Goal: Task Accomplishment & Management: Manage account settings

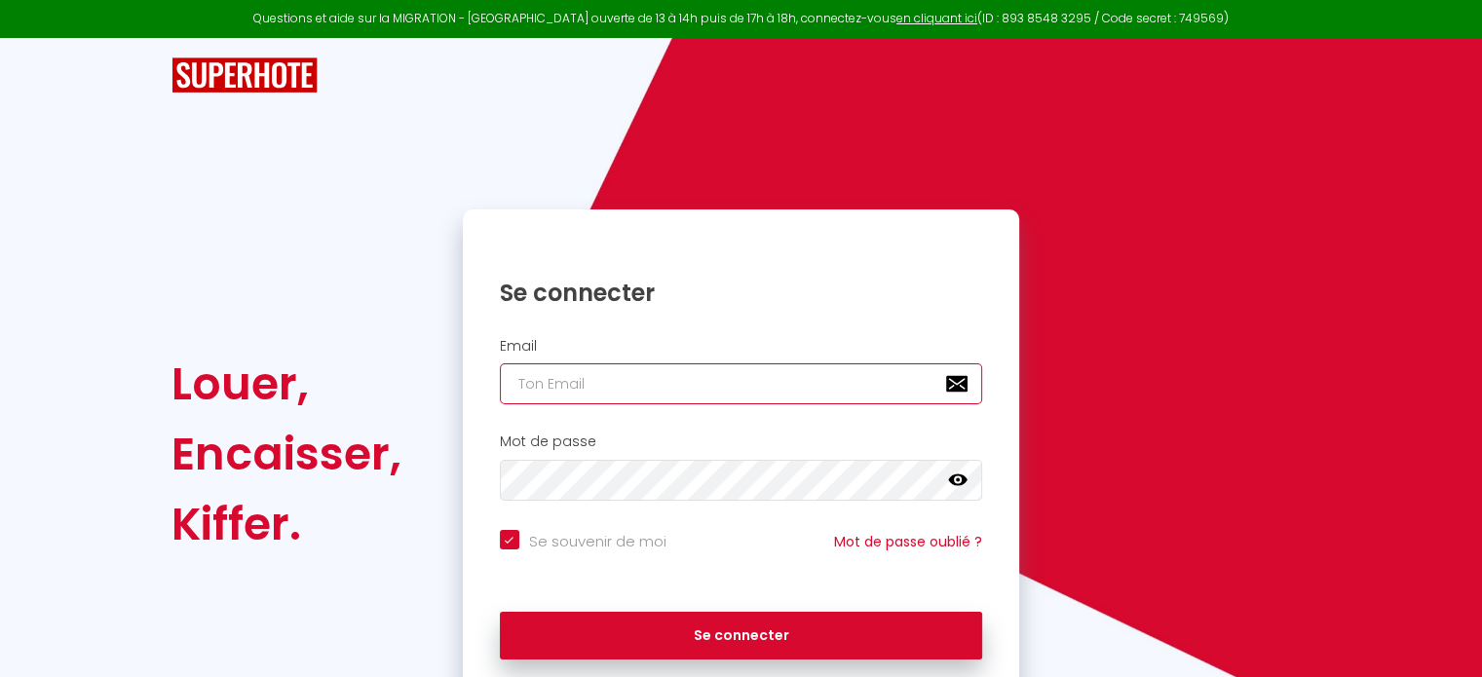
type input "[EMAIL_ADDRESS][DOMAIN_NAME]"
click at [623, 372] on input "[EMAIL_ADDRESS][DOMAIN_NAME]" at bounding box center [741, 384] width 483 height 41
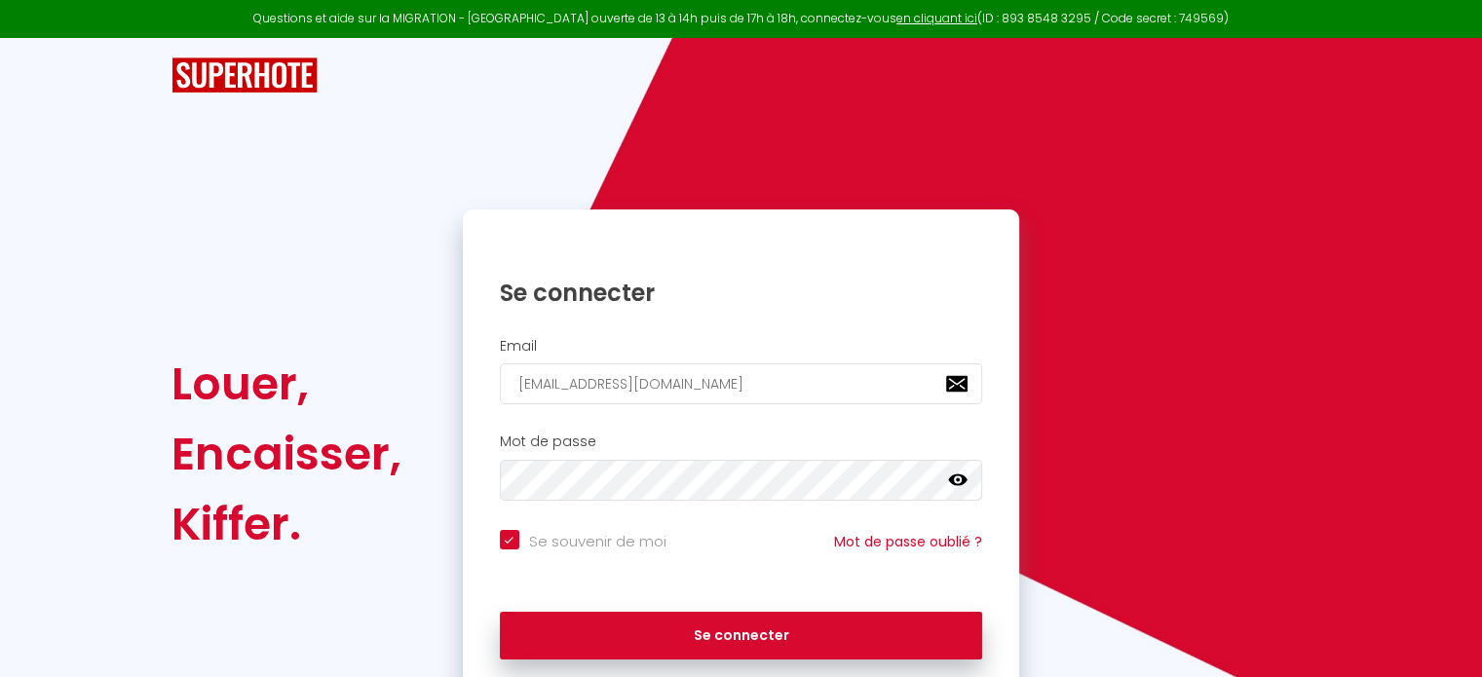
click at [733, 284] on h1 "Se connecter" at bounding box center [741, 293] width 483 height 30
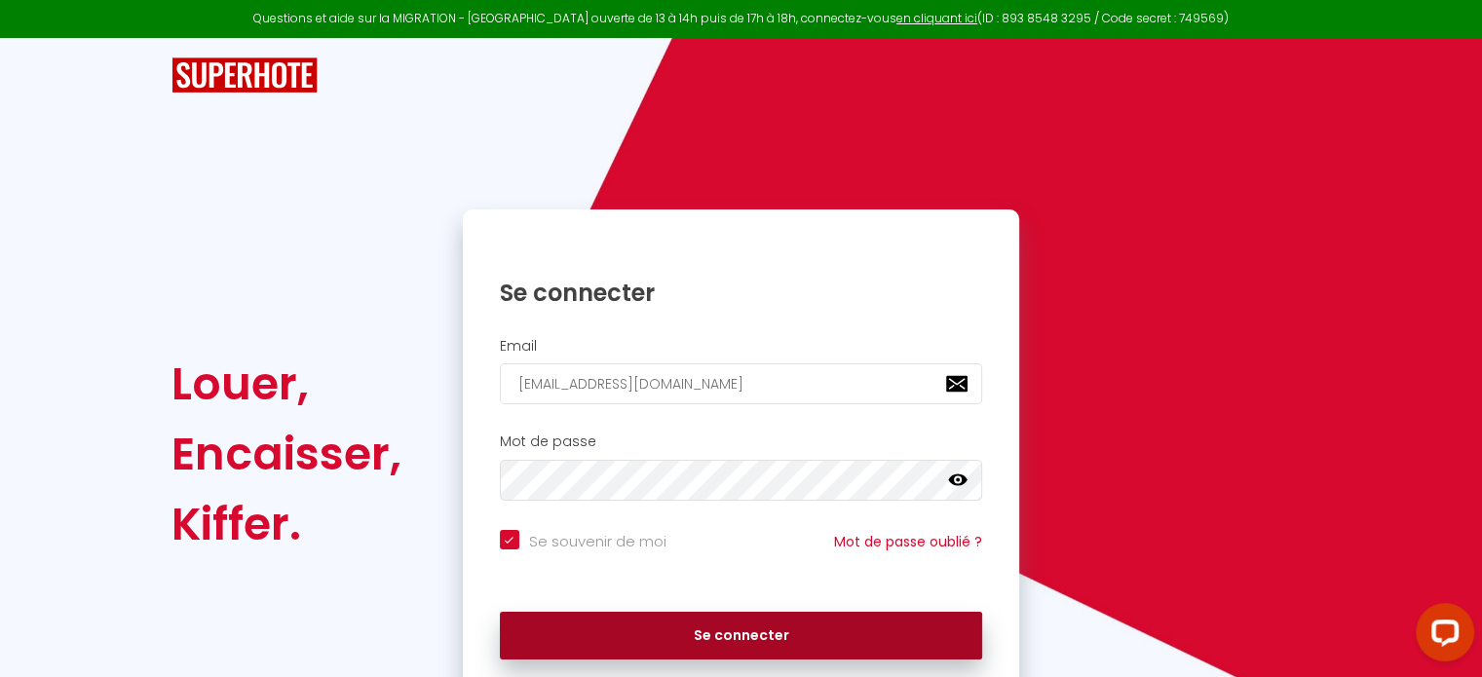
click at [761, 633] on button "Se connecter" at bounding box center [741, 636] width 483 height 49
checkbox input "true"
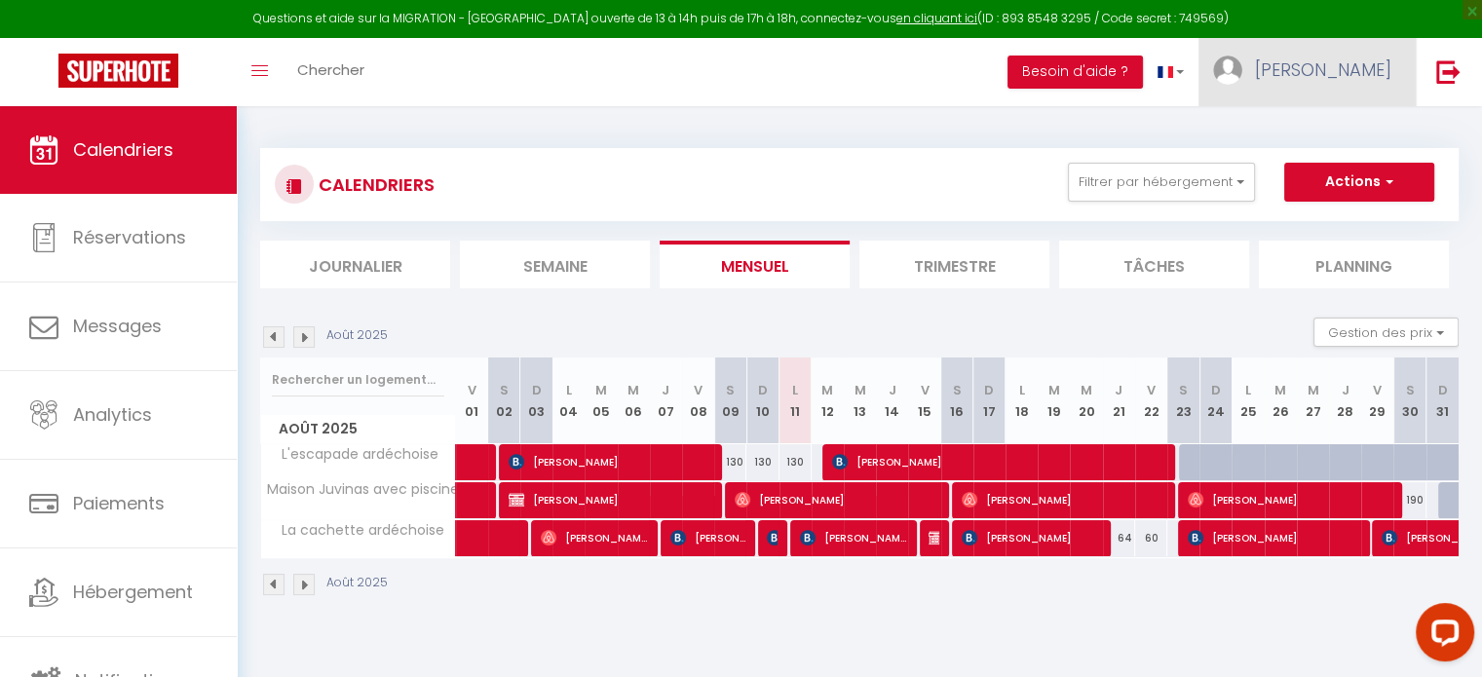
click at [1365, 73] on span "[PERSON_NAME]" at bounding box center [1323, 70] width 136 height 24
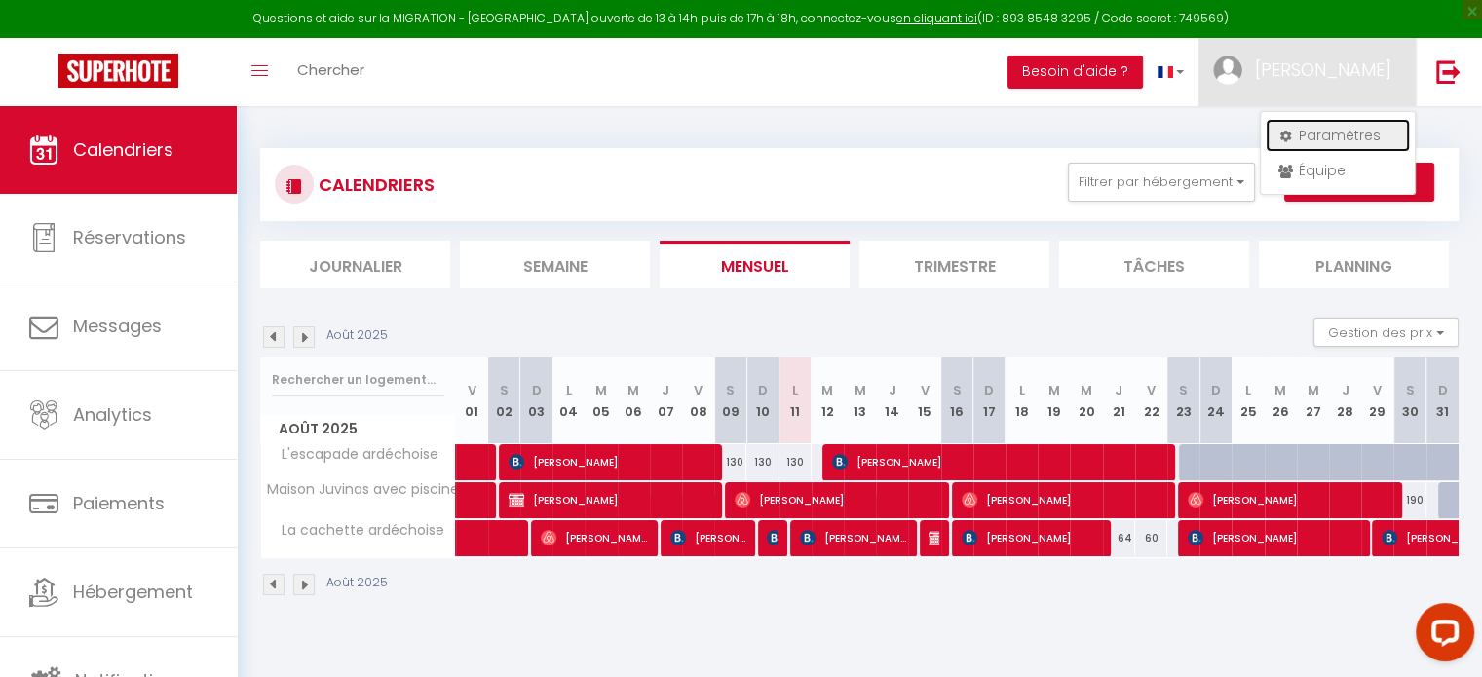
click at [1360, 119] on link "Paramètres" at bounding box center [1338, 135] width 144 height 33
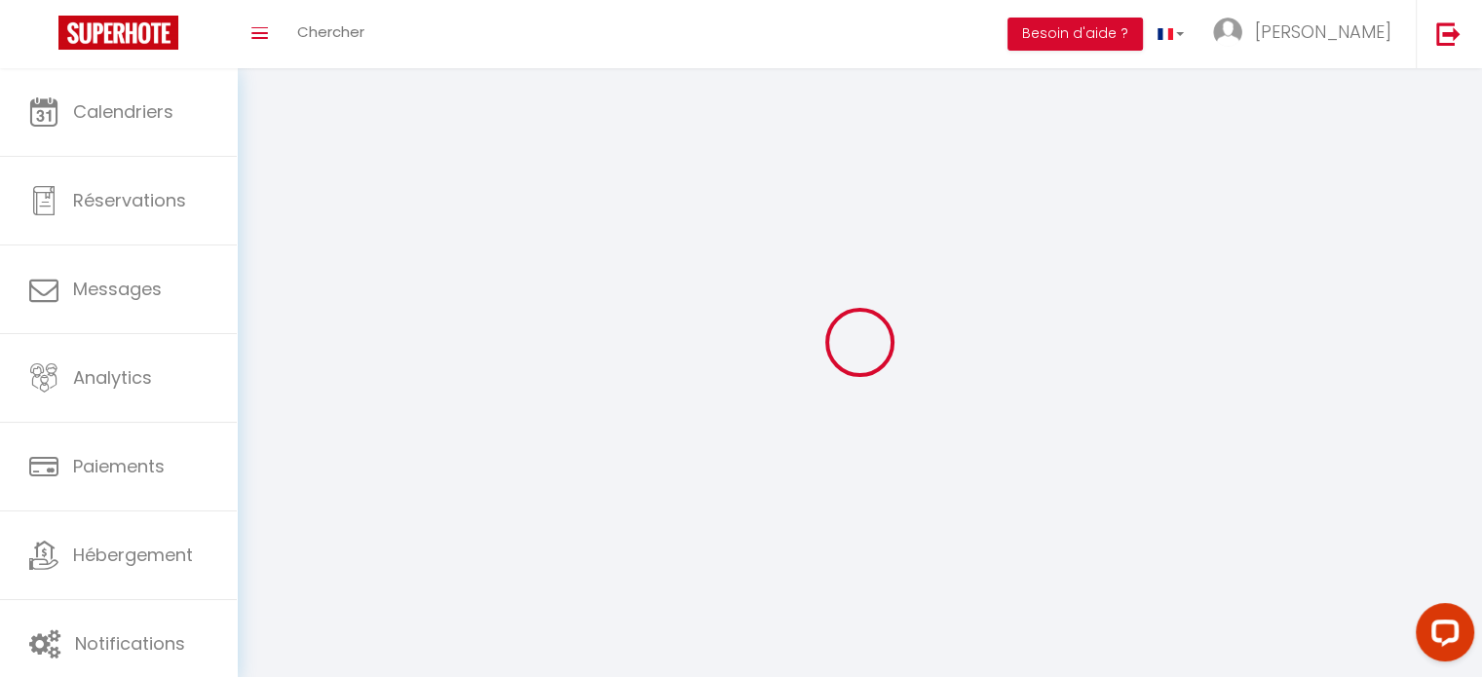
type input "[PERSON_NAME]"
type input "STAUB"
type input "0609071024"
type input "[STREET_ADDRESS]"
type input "07200"
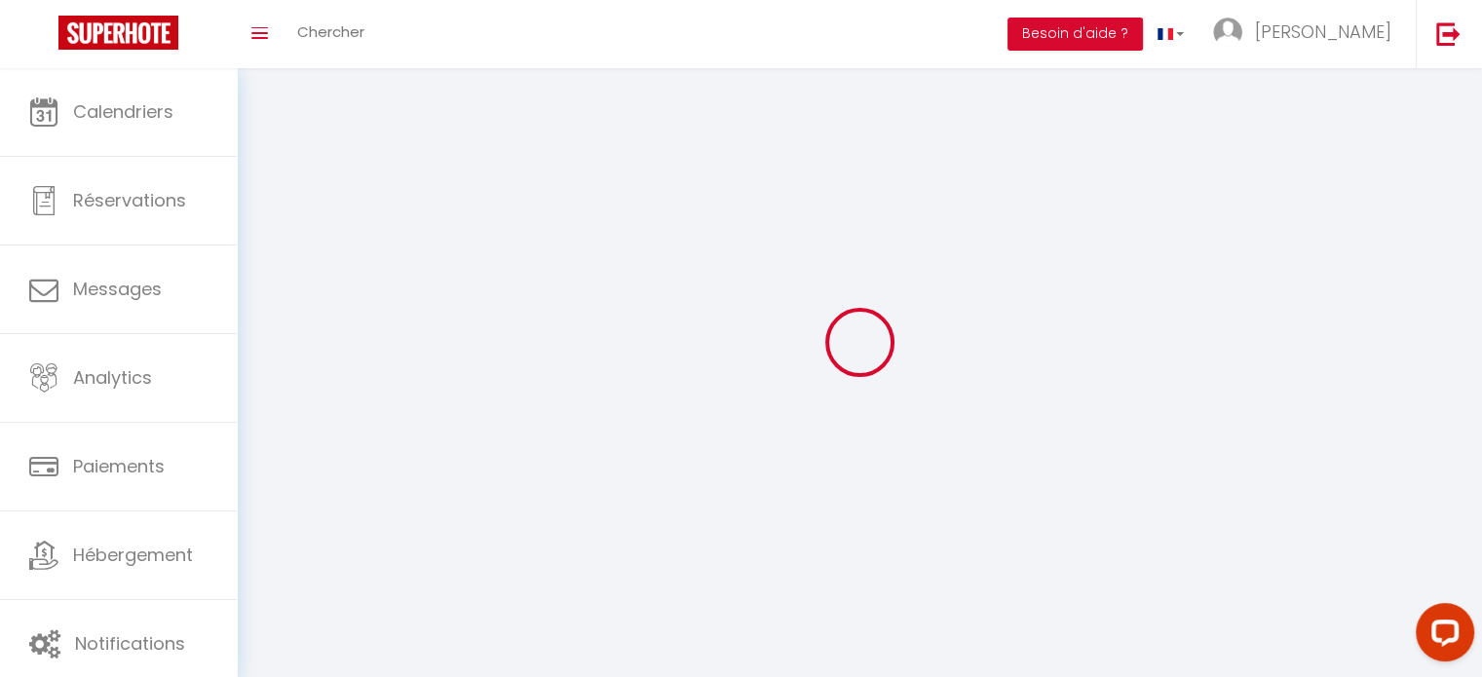
type input "[PERSON_NAME]"
type input "PIWvY2s67GQ6A411raLz9YHvx"
type input "QjdcWS9XueSCUibDoJSIcvM1c"
select select "1"
select select "28"
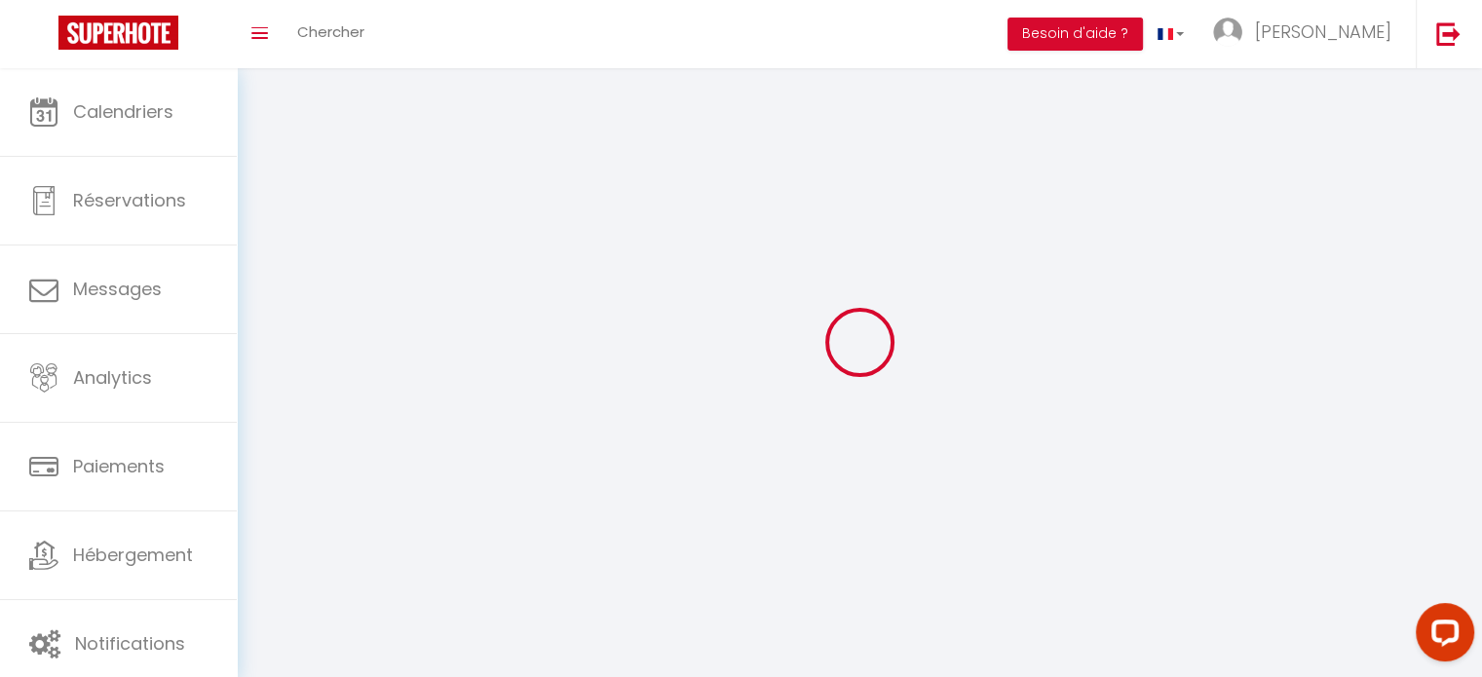
select select "fr"
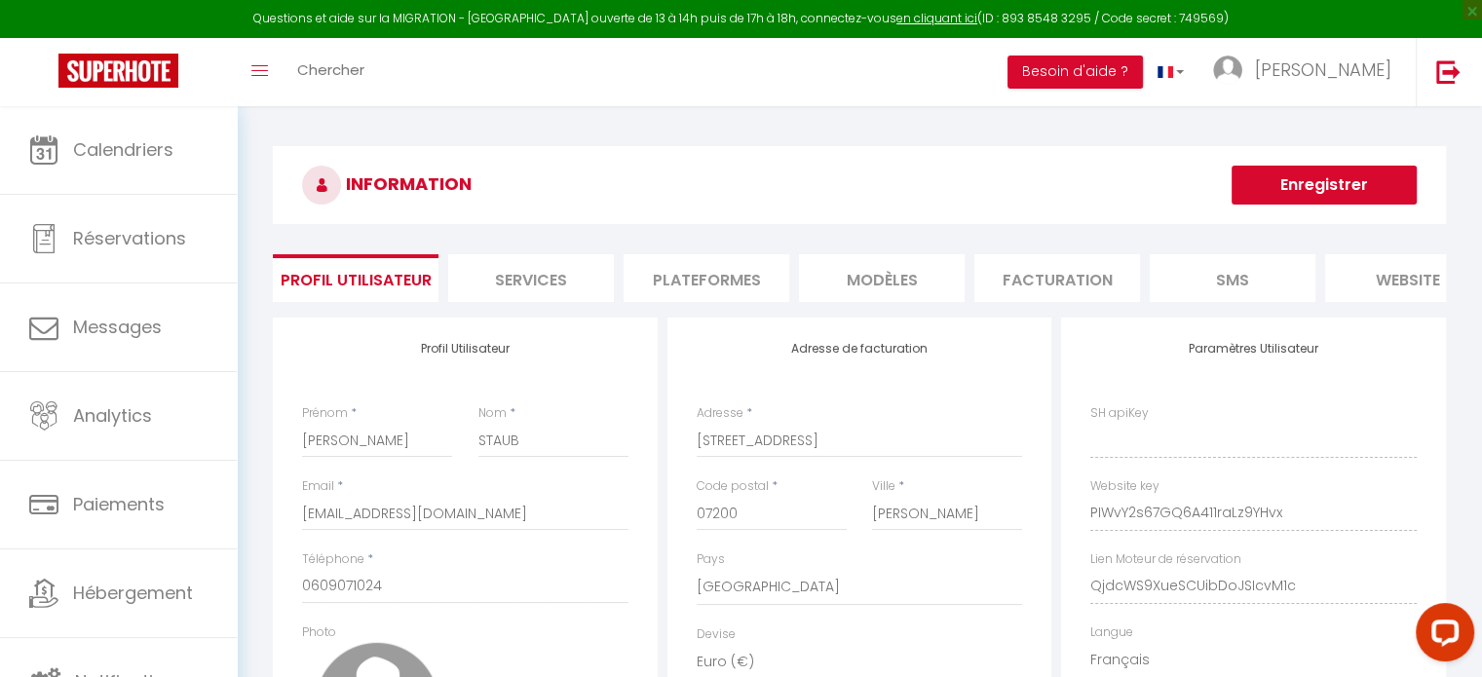
type input "PIWvY2s67GQ6A411raLz9YHvx"
type input "QjdcWS9XueSCUibDoJSIcvM1c"
type input "[URL][DOMAIN_NAME]"
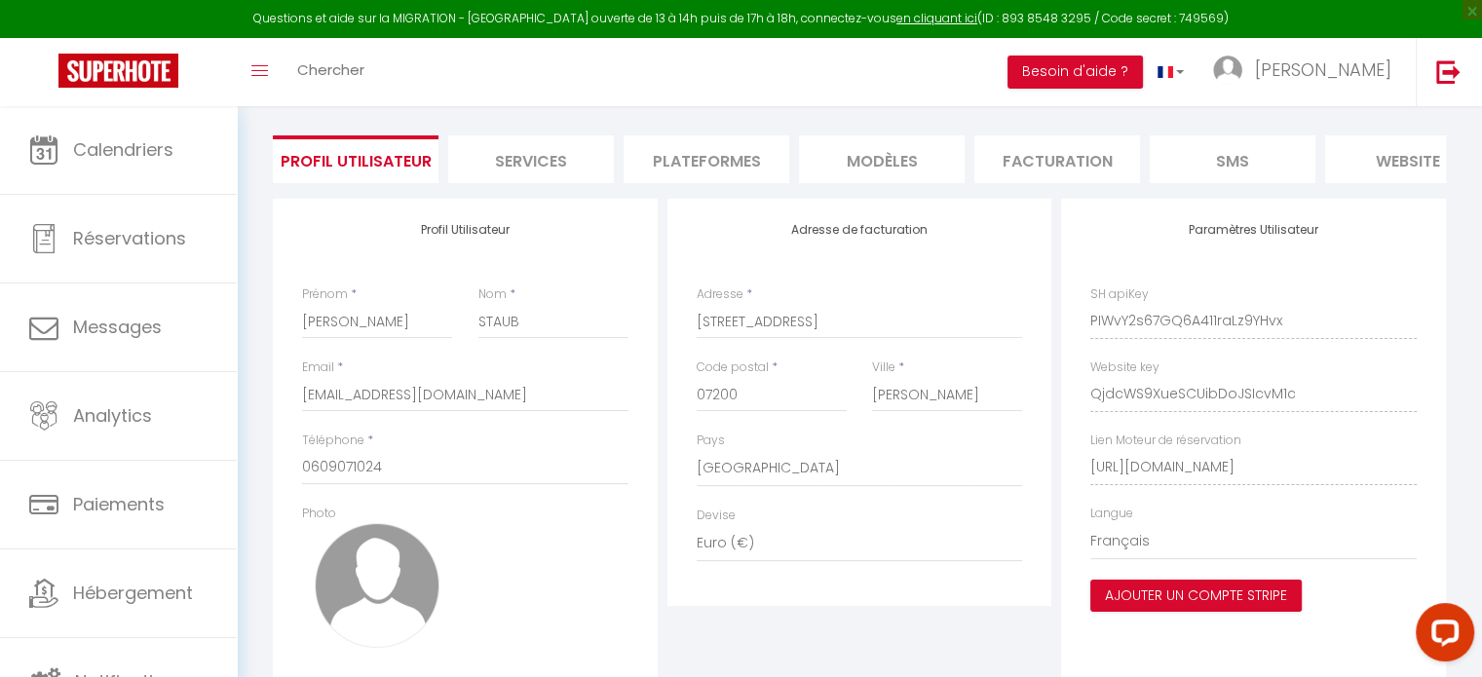
scroll to position [153, 0]
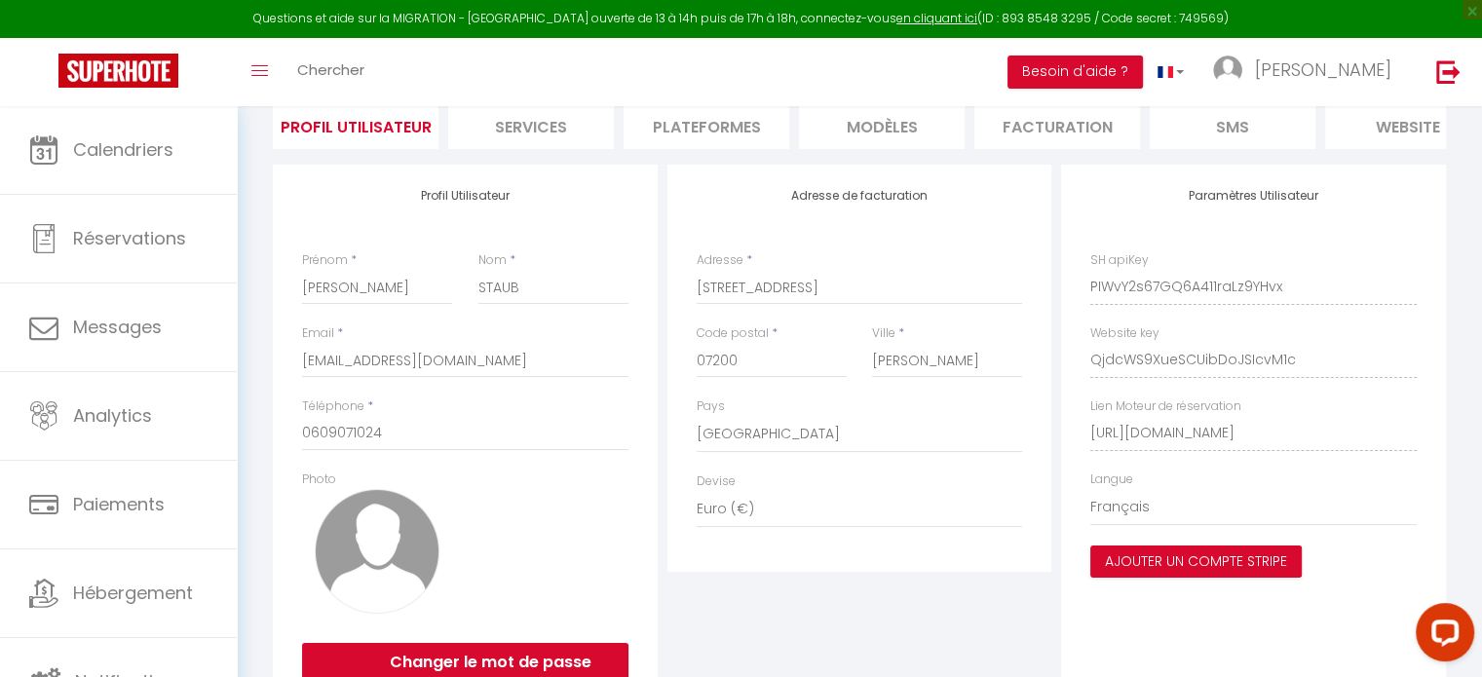
drag, startPoint x: 705, startPoint y: 112, endPoint x: 729, endPoint y: 114, distance: 24.4
click at [704, 112] on li "Plateformes" at bounding box center [707, 125] width 166 height 48
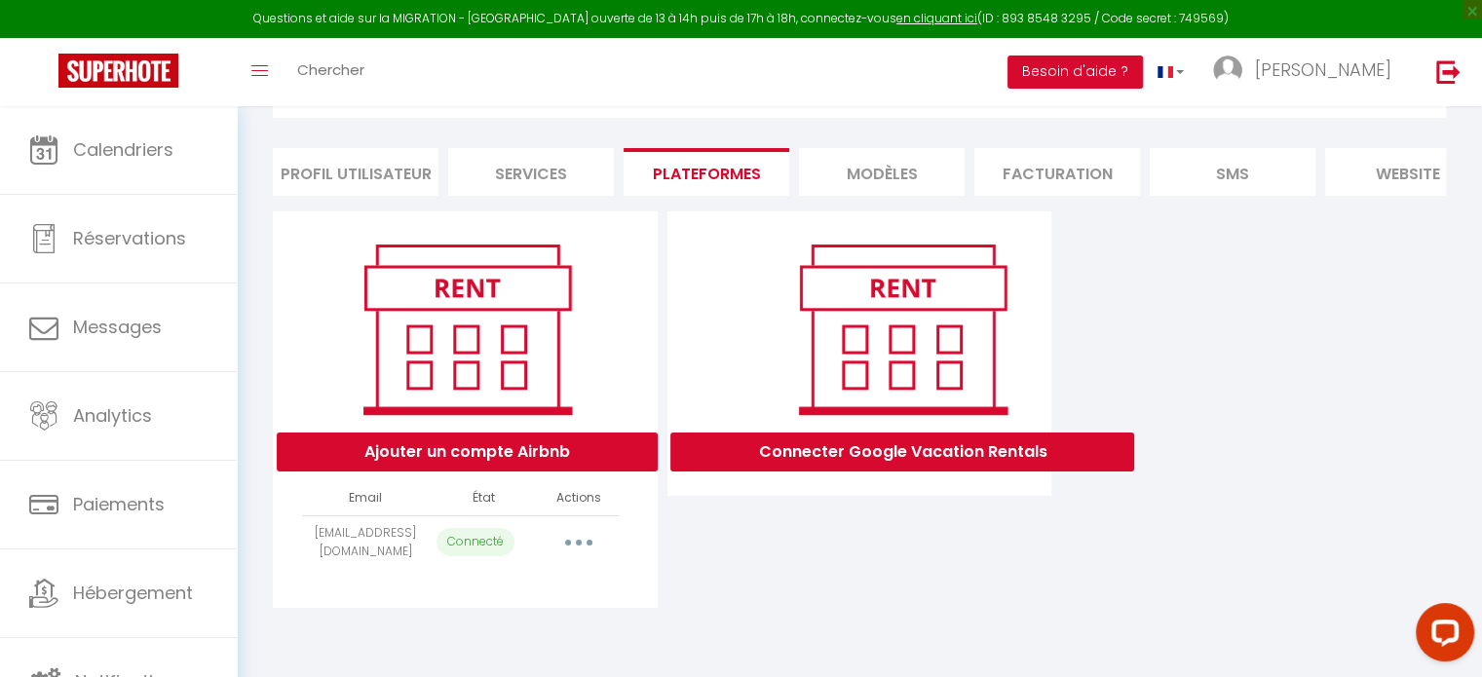
scroll to position [105, 0]
click at [577, 559] on button "button" at bounding box center [579, 543] width 55 height 31
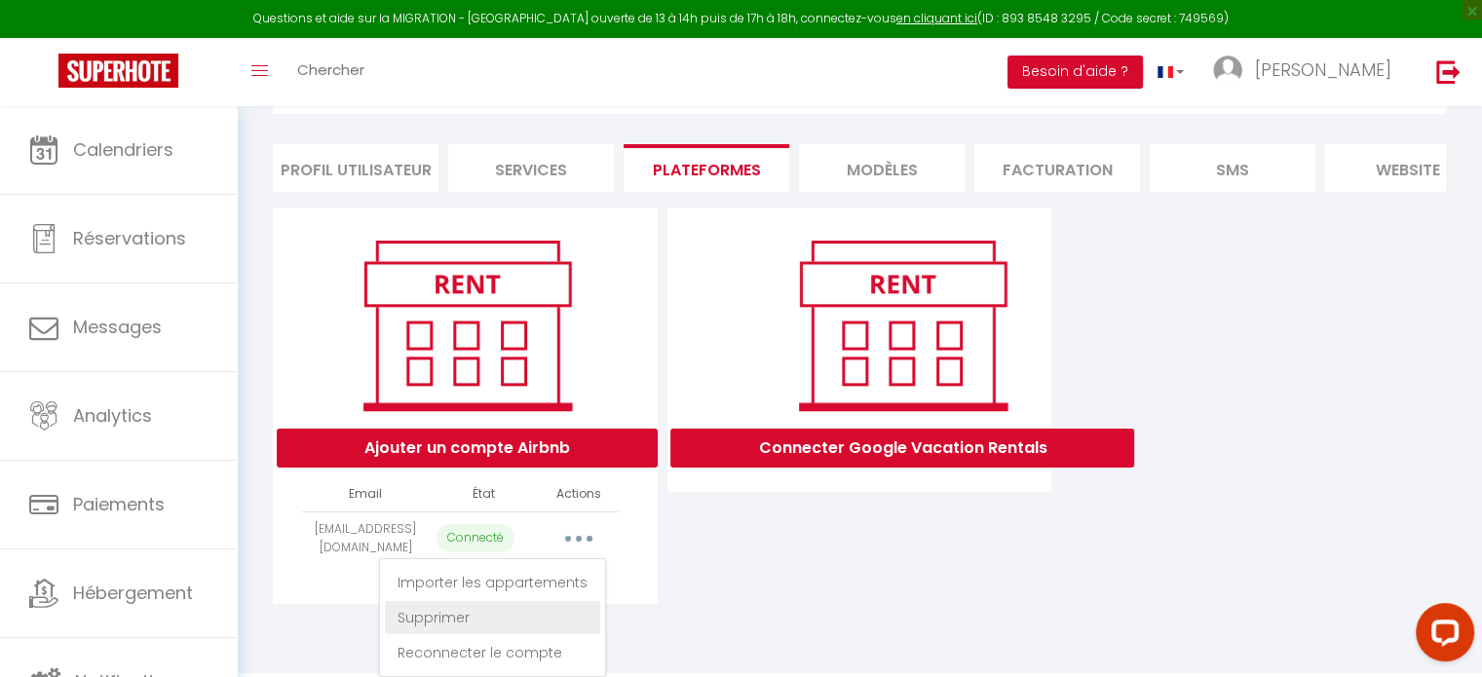
scroll to position [125, 0]
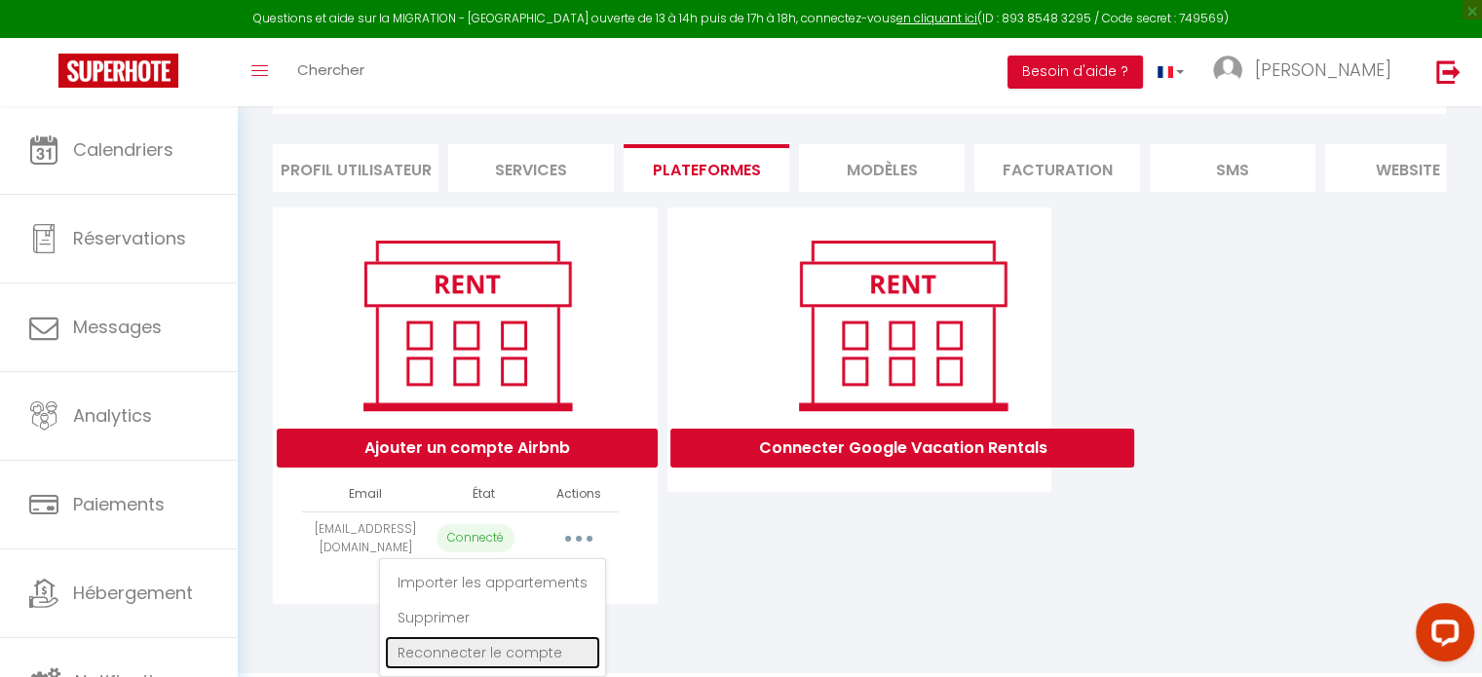
click at [425, 652] on link "Reconnecter le compte" at bounding box center [492, 652] width 215 height 33
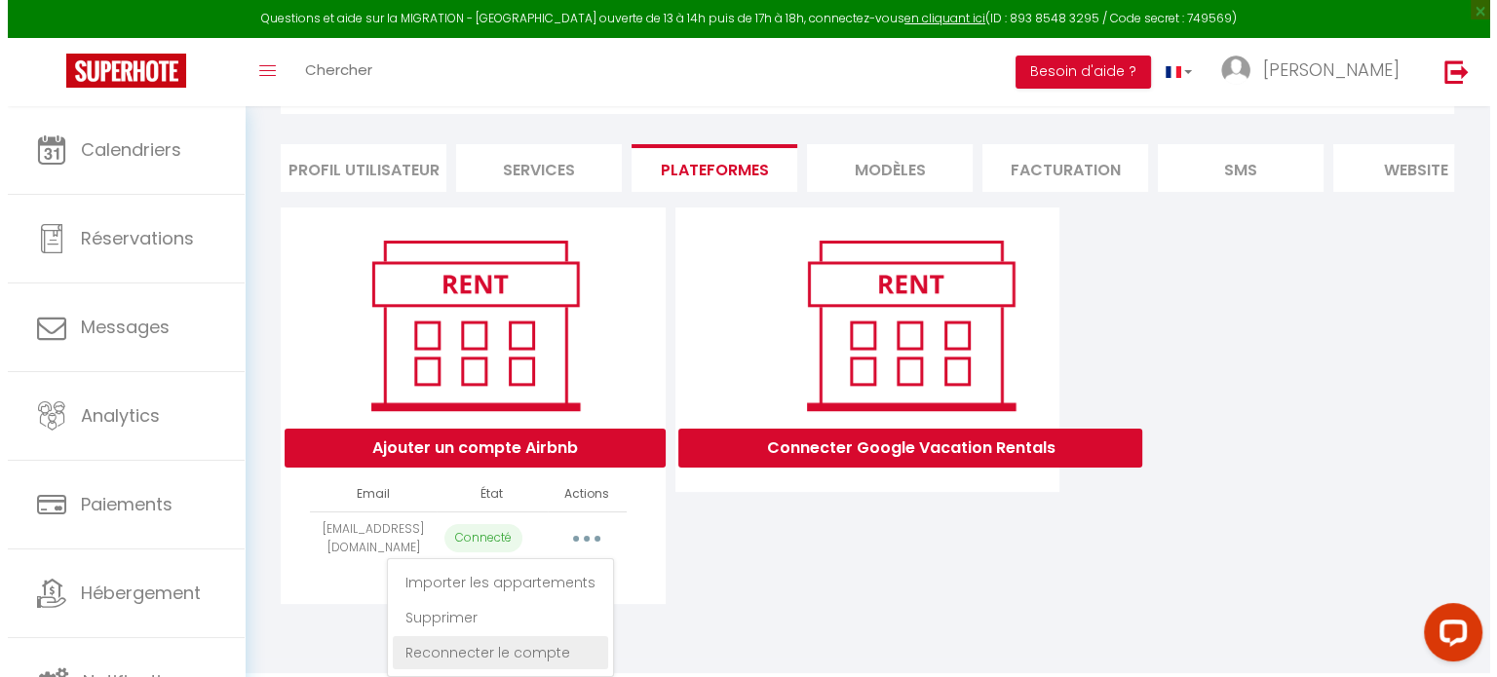
scroll to position [105, 0]
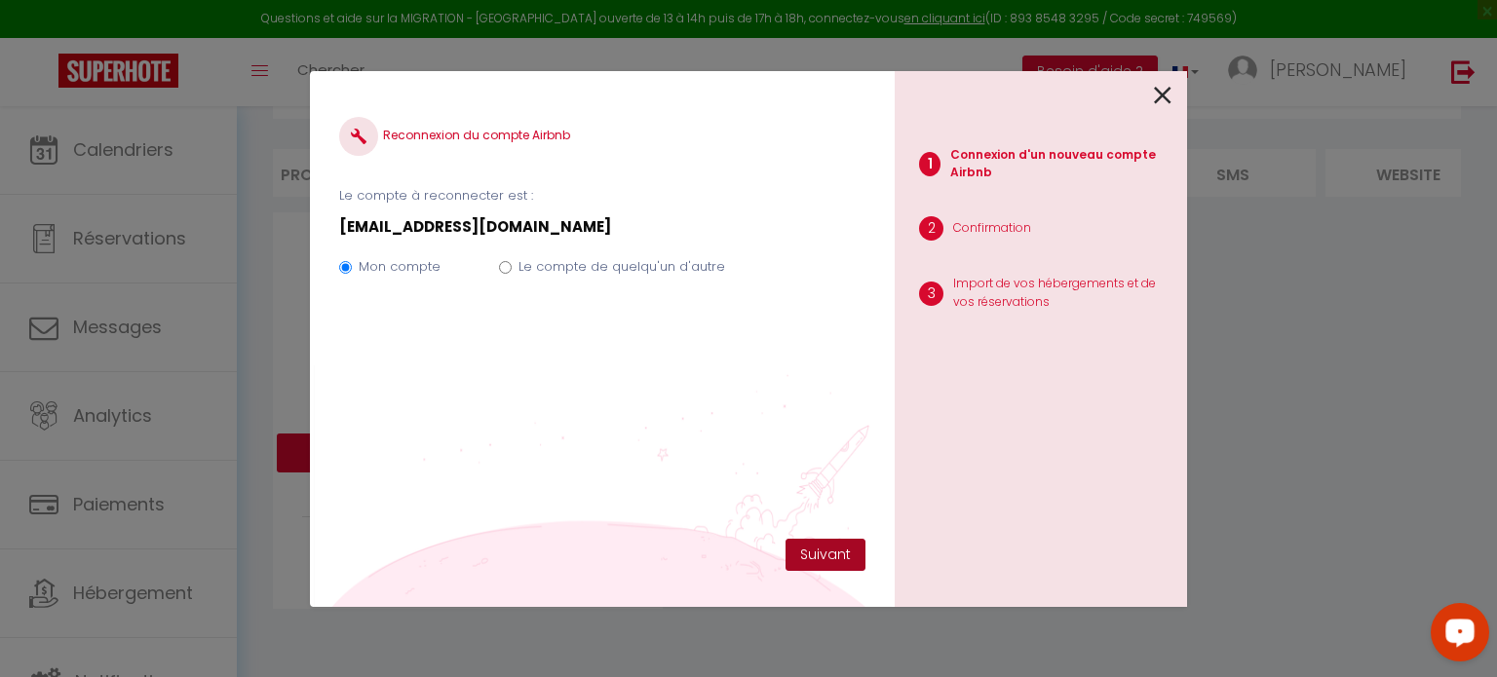
click at [824, 544] on button "Suivant" at bounding box center [826, 555] width 80 height 33
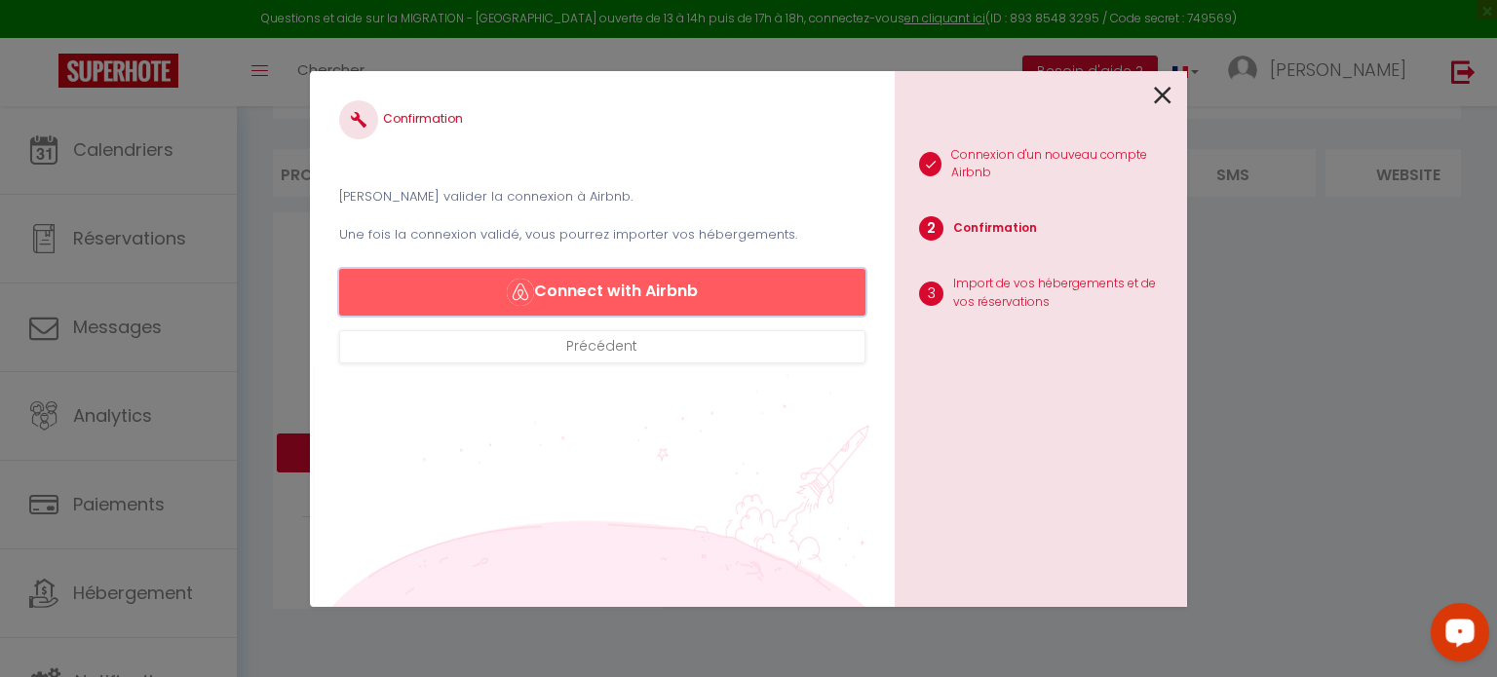
click at [616, 299] on button "Connect with Airbnb" at bounding box center [602, 292] width 526 height 47
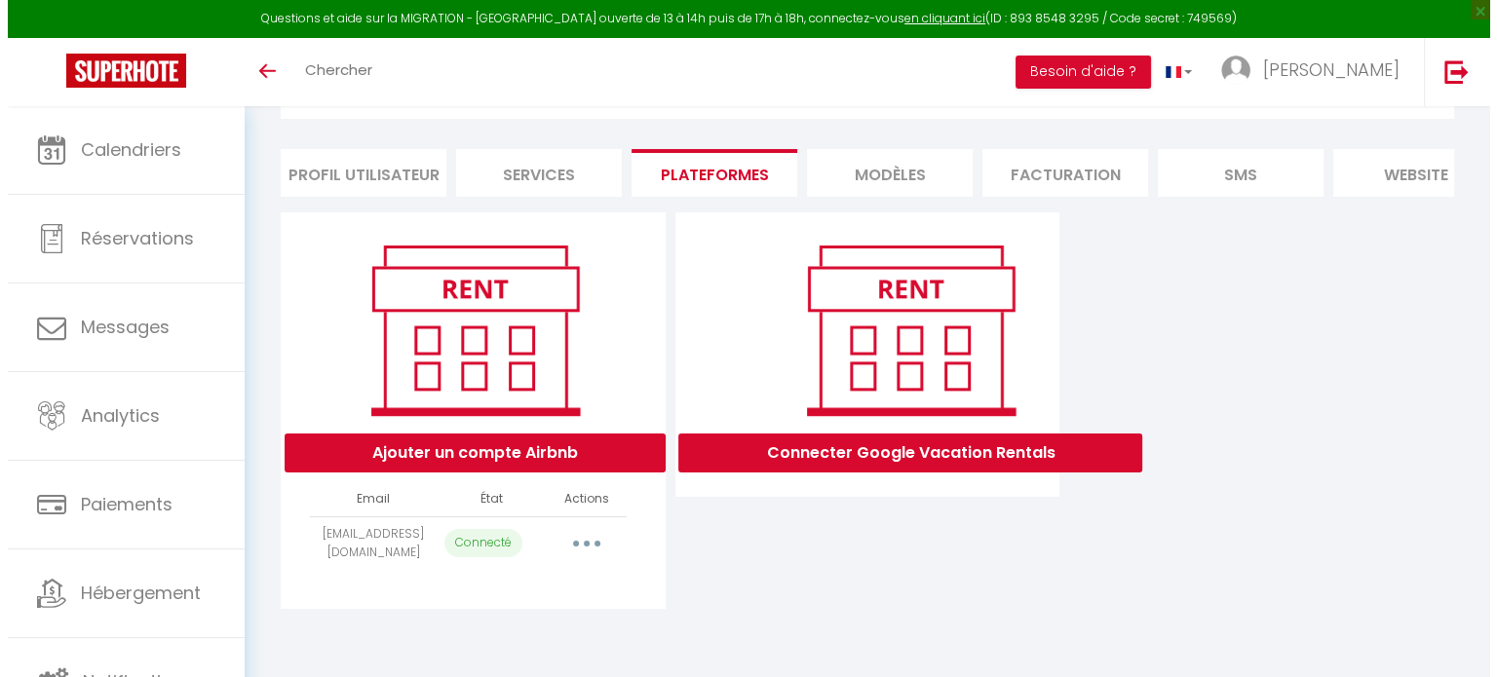
scroll to position [105, 0]
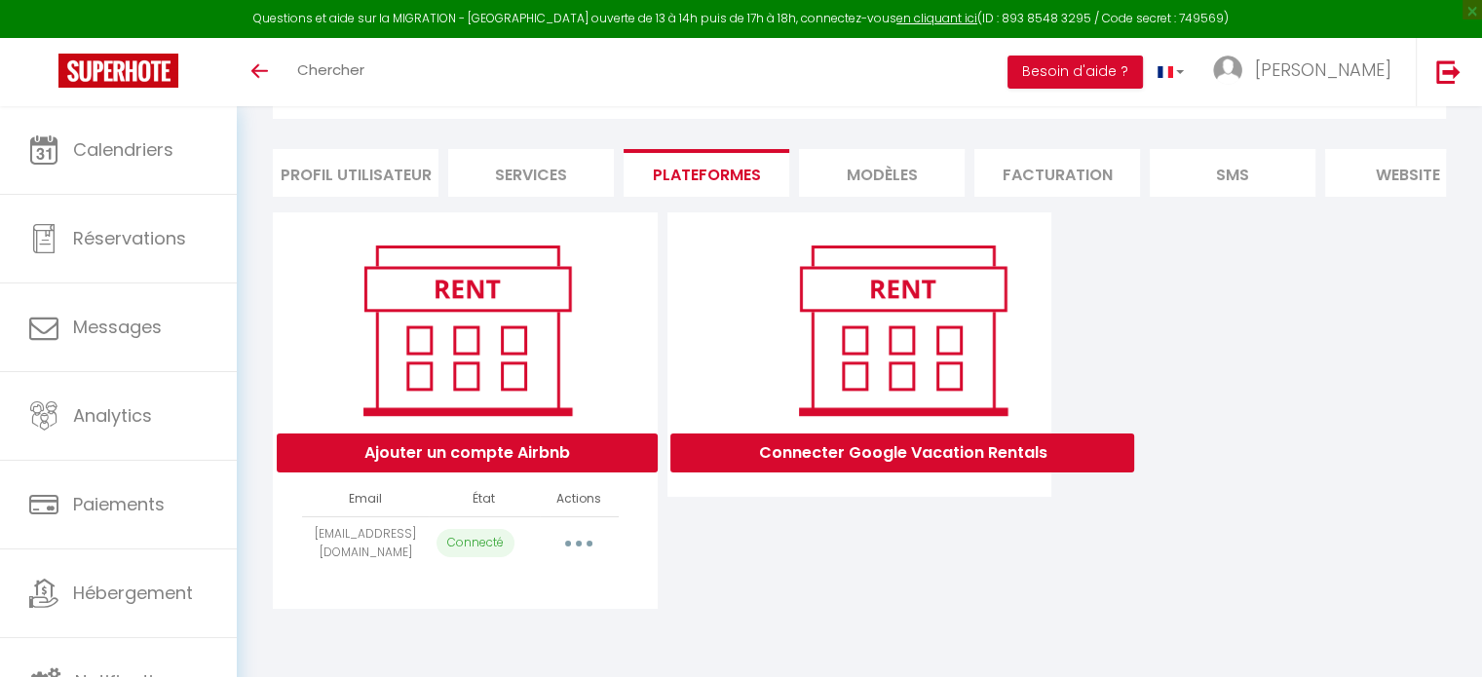
select select "64499"
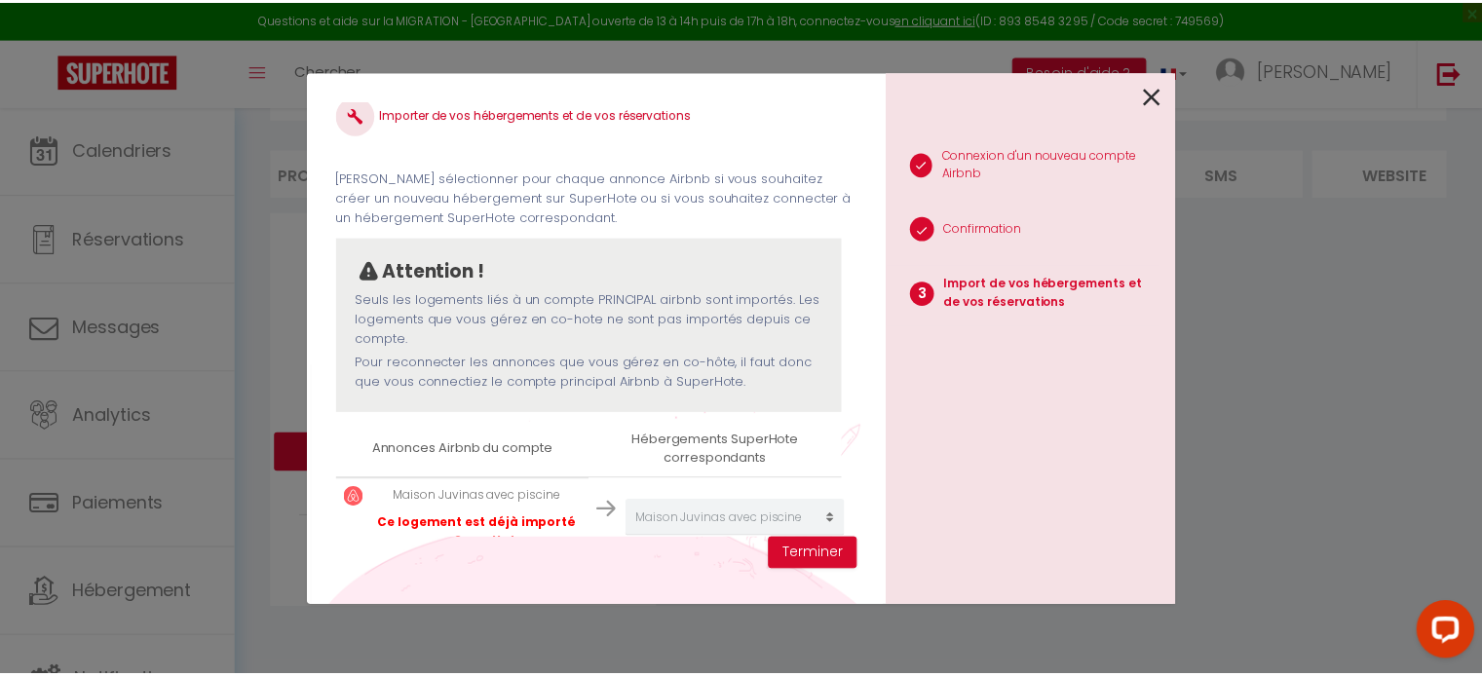
scroll to position [57, 0]
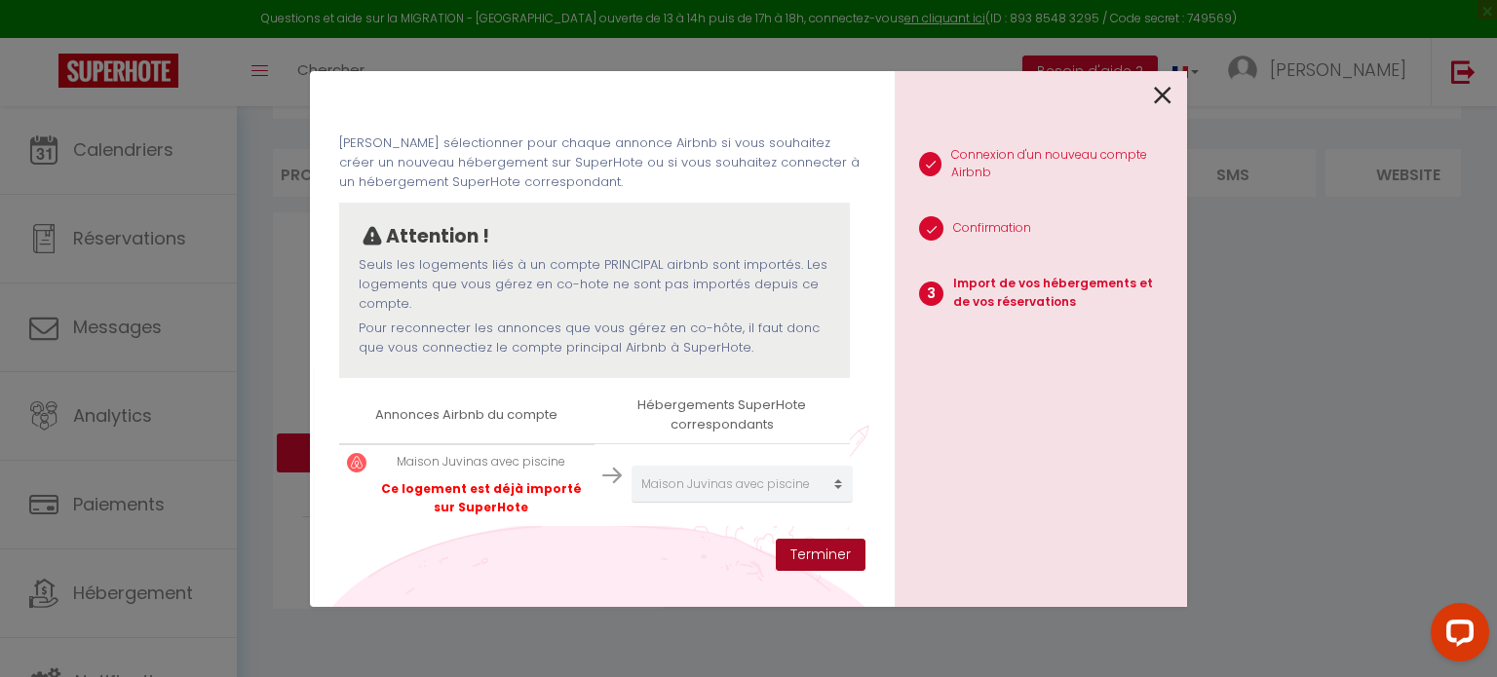
click at [812, 544] on button "Terminer" at bounding box center [821, 555] width 90 height 33
